Goal: Find specific page/section: Find specific page/section

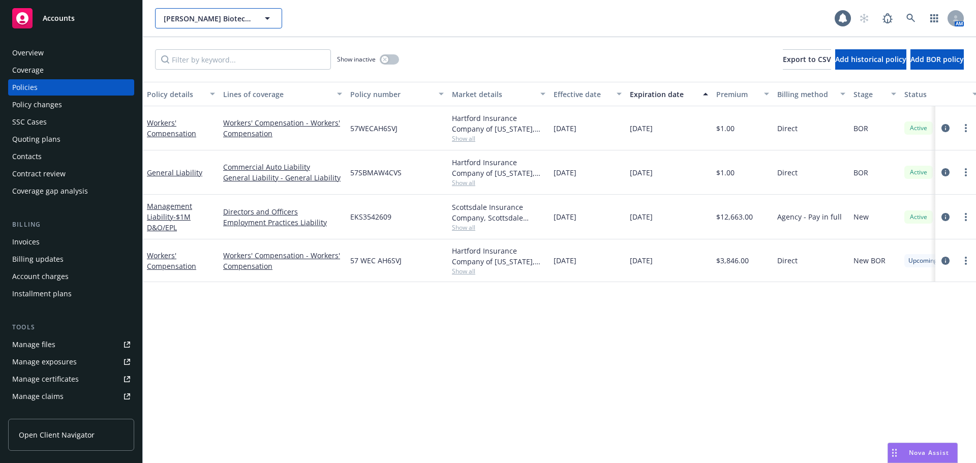
click at [199, 20] on span "[PERSON_NAME] Biotechnologies, Inc." at bounding box center [208, 18] width 88 height 11
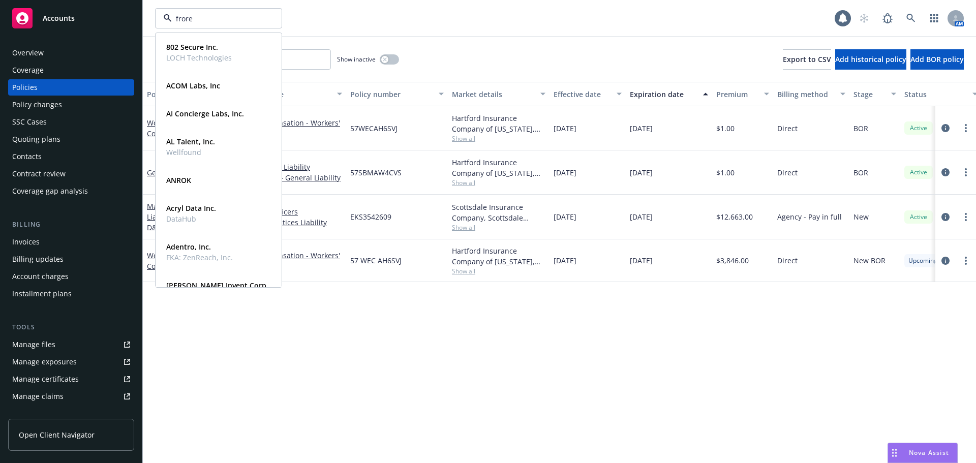
type input "frore"
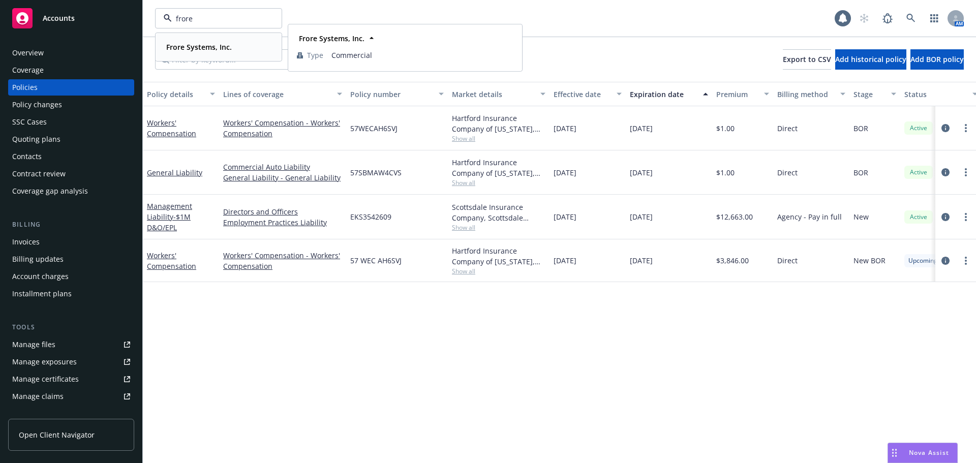
click at [206, 48] on strong "Frore Systems, Inc." at bounding box center [199, 47] width 66 height 10
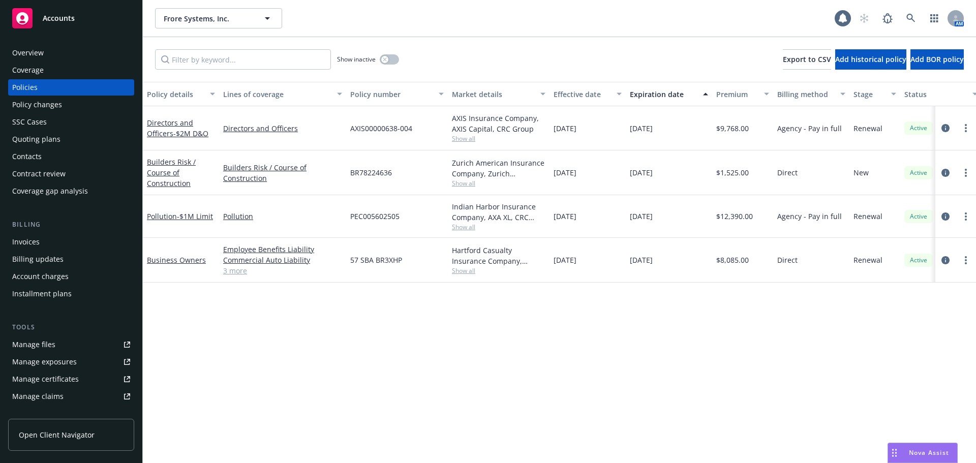
click at [62, 138] on div "Quoting plans" at bounding box center [71, 139] width 118 height 16
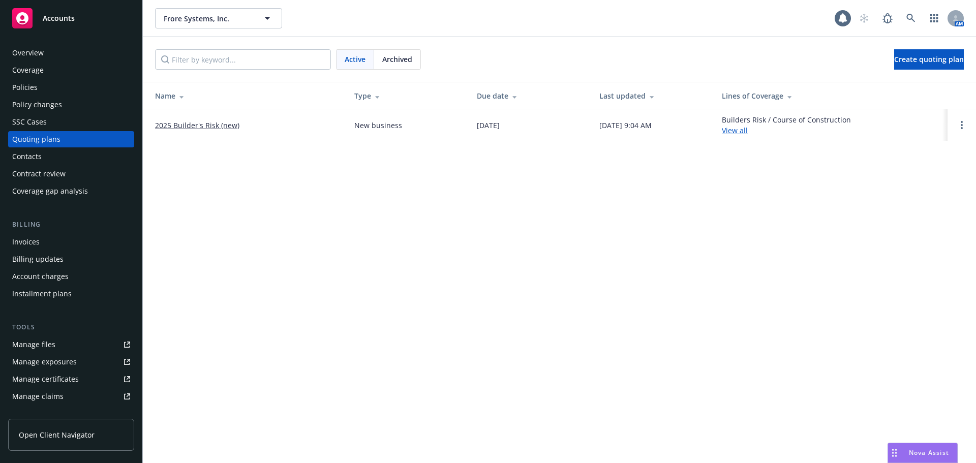
click at [400, 62] on span "Archived" at bounding box center [397, 59] width 30 height 11
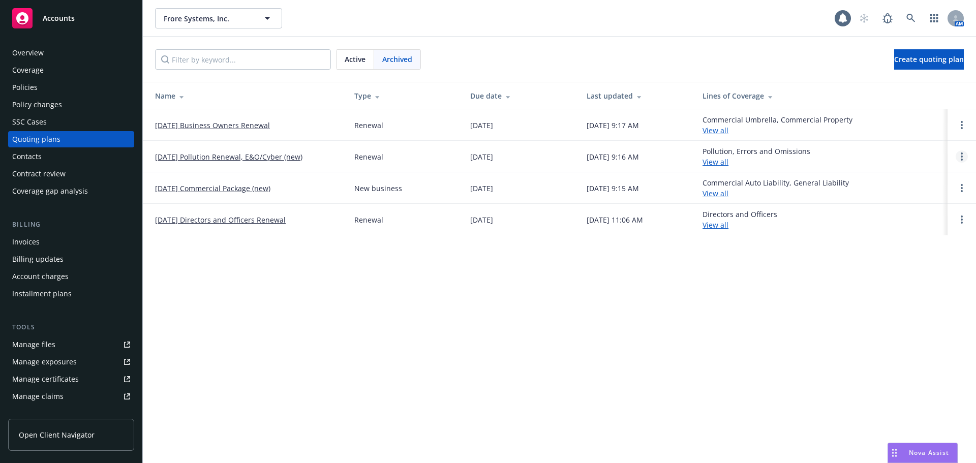
click at [964, 158] on link "Open options" at bounding box center [962, 156] width 12 height 12
click at [927, 184] on div "Commercial Auto Liability, General Liability View all" at bounding box center [820, 187] width 237 height 21
click at [958, 156] on link "Open options" at bounding box center [962, 156] width 12 height 12
click at [259, 155] on link "[DATE] Pollution Renewal, E&O/Cyber (new)" at bounding box center [228, 156] width 147 height 11
